Goal: Navigation & Orientation: Find specific page/section

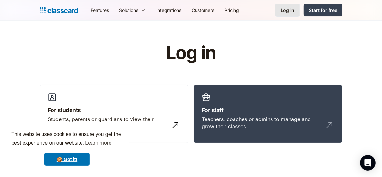
click at [290, 14] on link "Log in" at bounding box center [287, 10] width 25 height 13
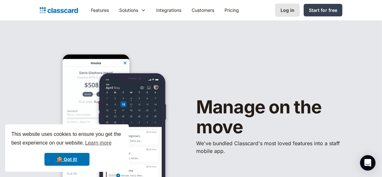
click at [292, 14] on link "Log in" at bounding box center [287, 10] width 25 height 13
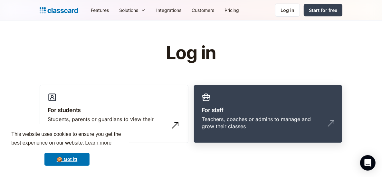
click at [285, 111] on h3 "For staff" at bounding box center [267, 110] width 133 height 9
